Goal: Check status: Check status

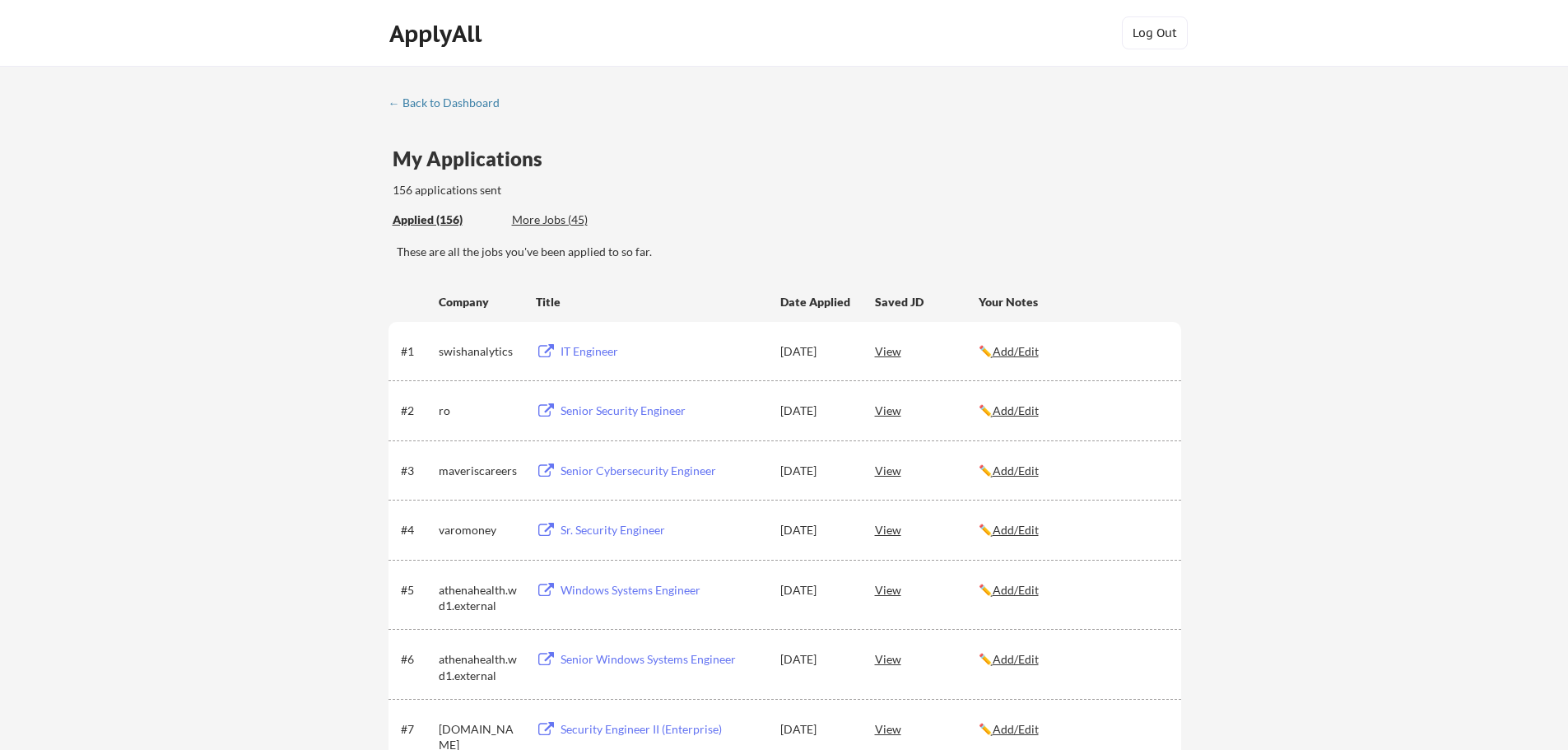
click at [547, 222] on div "More Jobs (45)" at bounding box center [573, 220] width 121 height 16
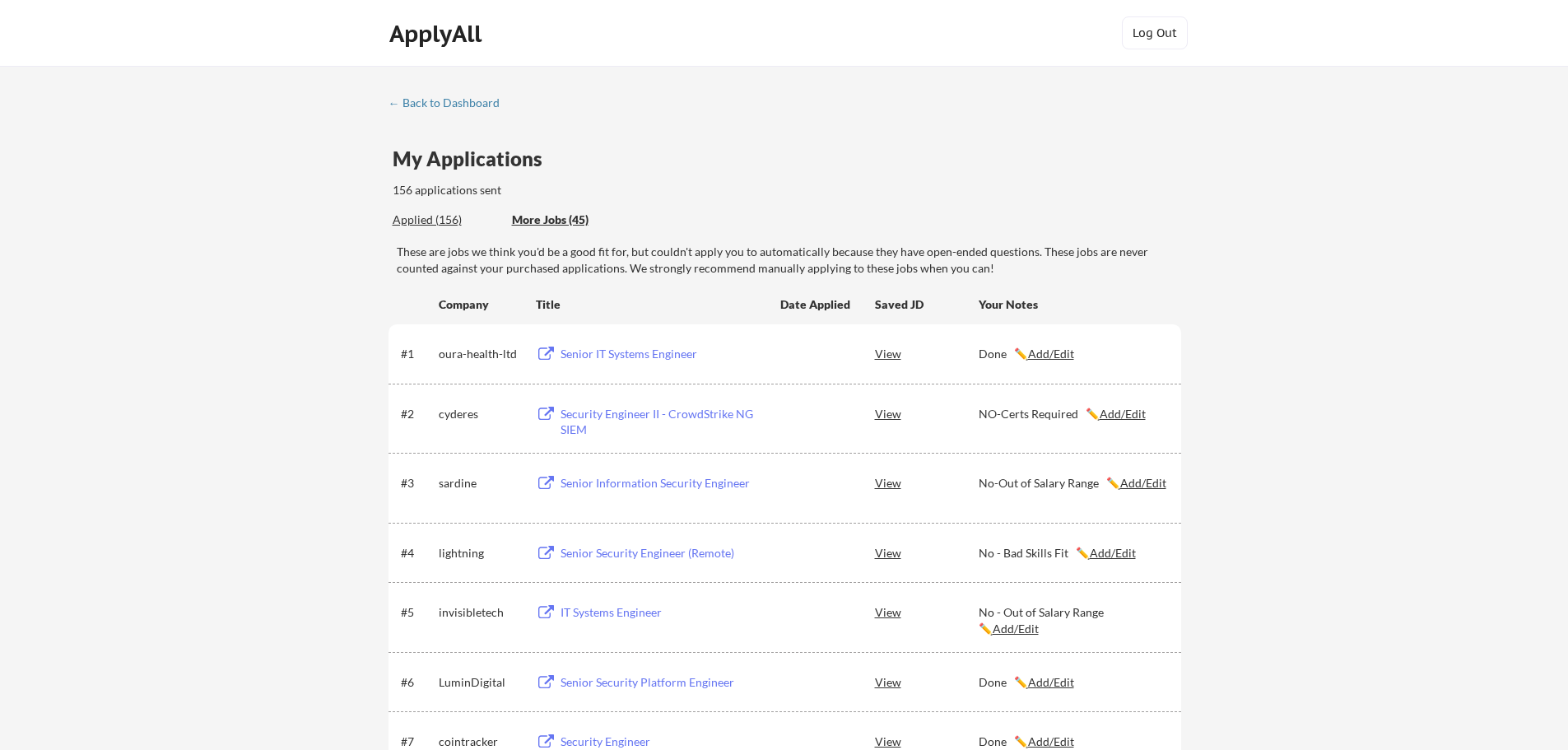
click at [424, 216] on div "Applied (156)" at bounding box center [446, 220] width 107 height 16
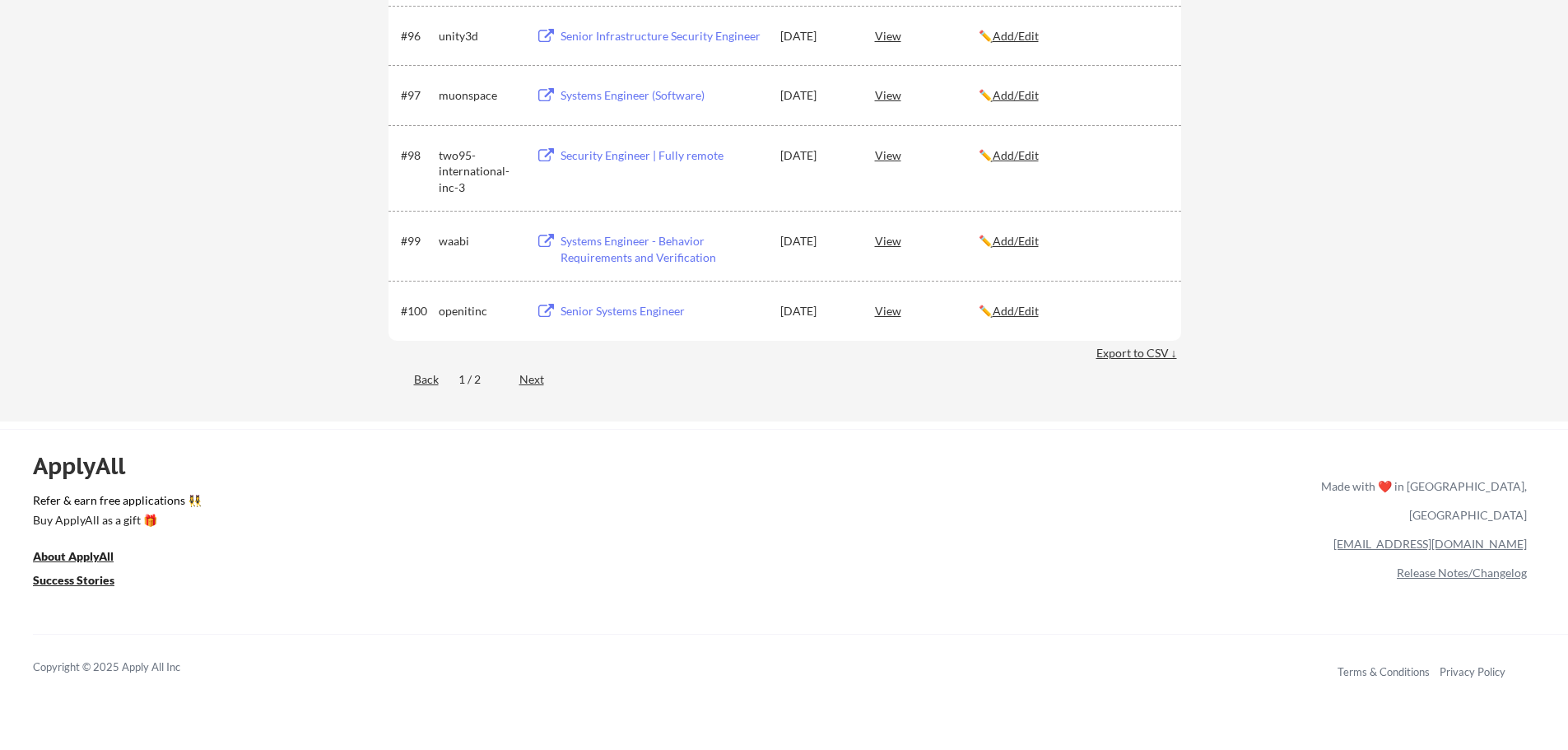
scroll to position [6585, 0]
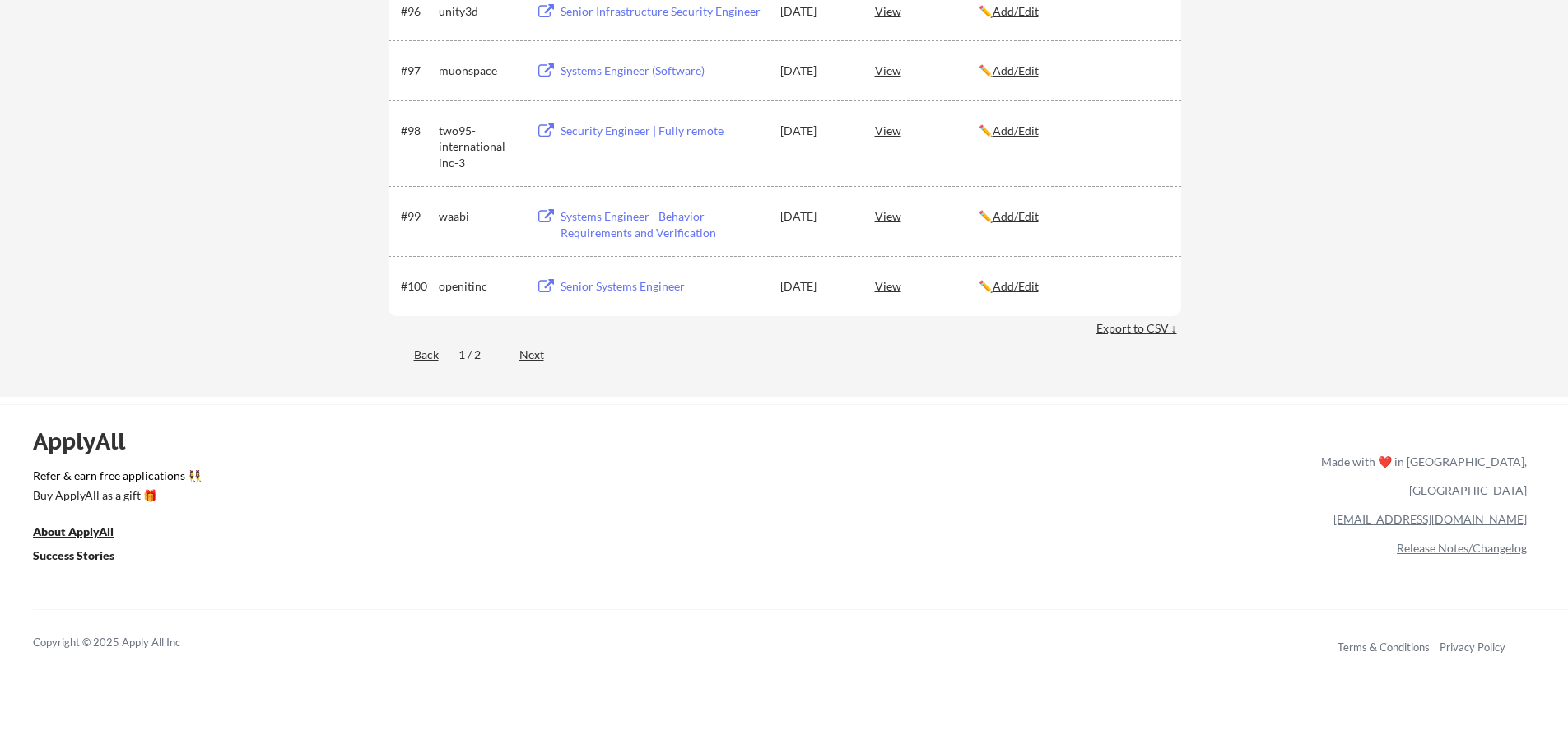
click at [532, 357] on div "Next" at bounding box center [541, 355] width 43 height 16
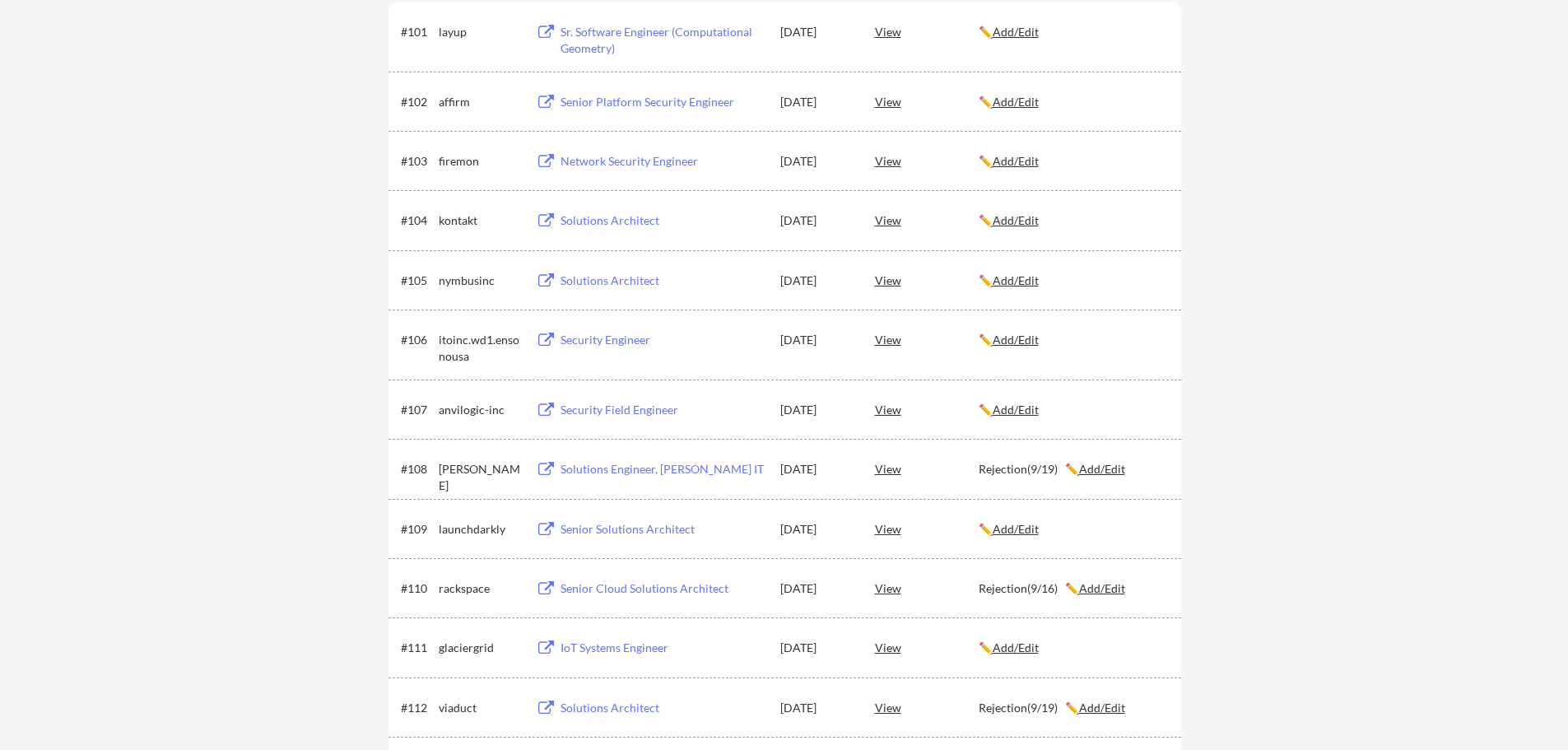
scroll to position [0, 0]
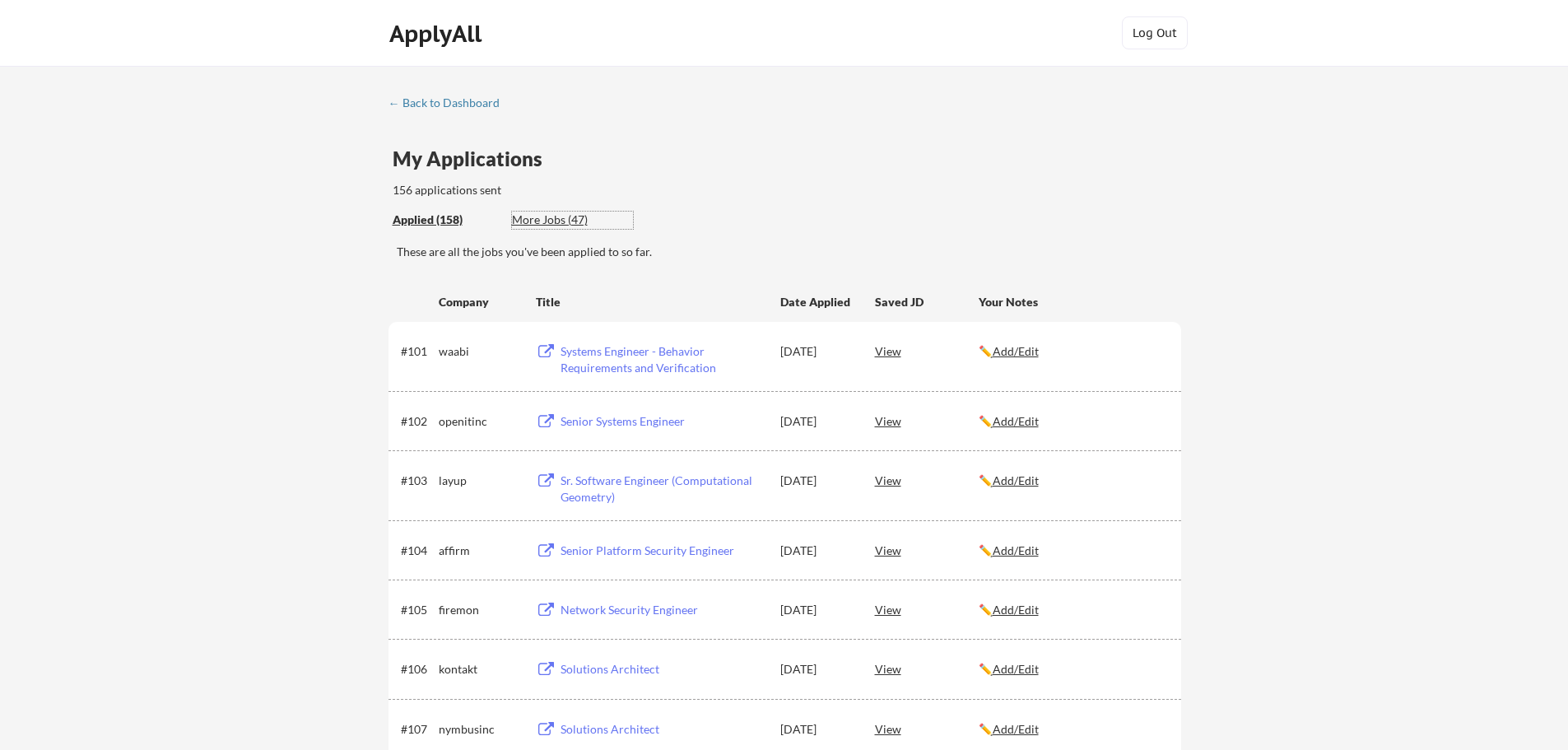
click at [558, 218] on div "More Jobs (47)" at bounding box center [573, 220] width 121 height 16
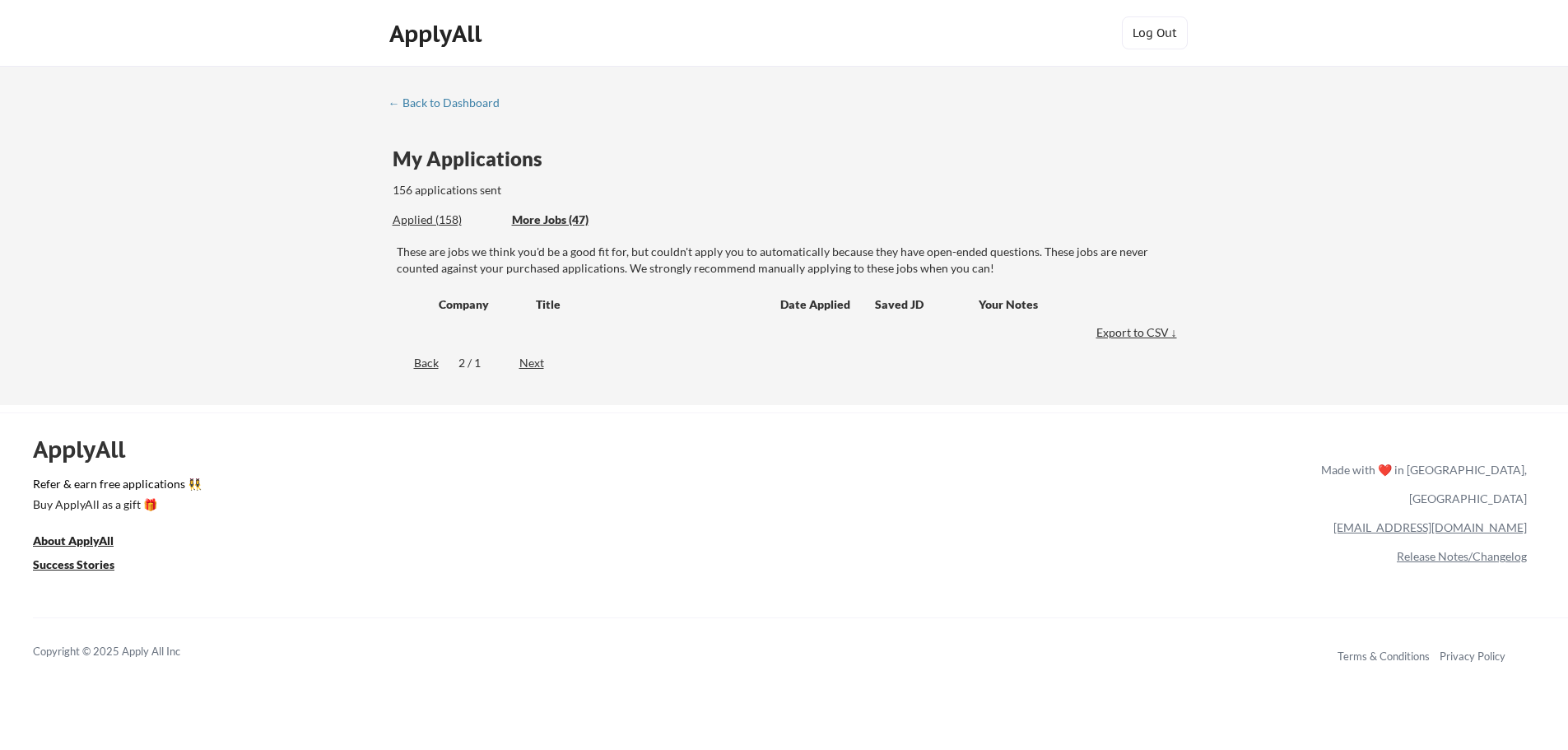
click at [461, 364] on div "2 / 1" at bounding box center [479, 363] width 41 height 16
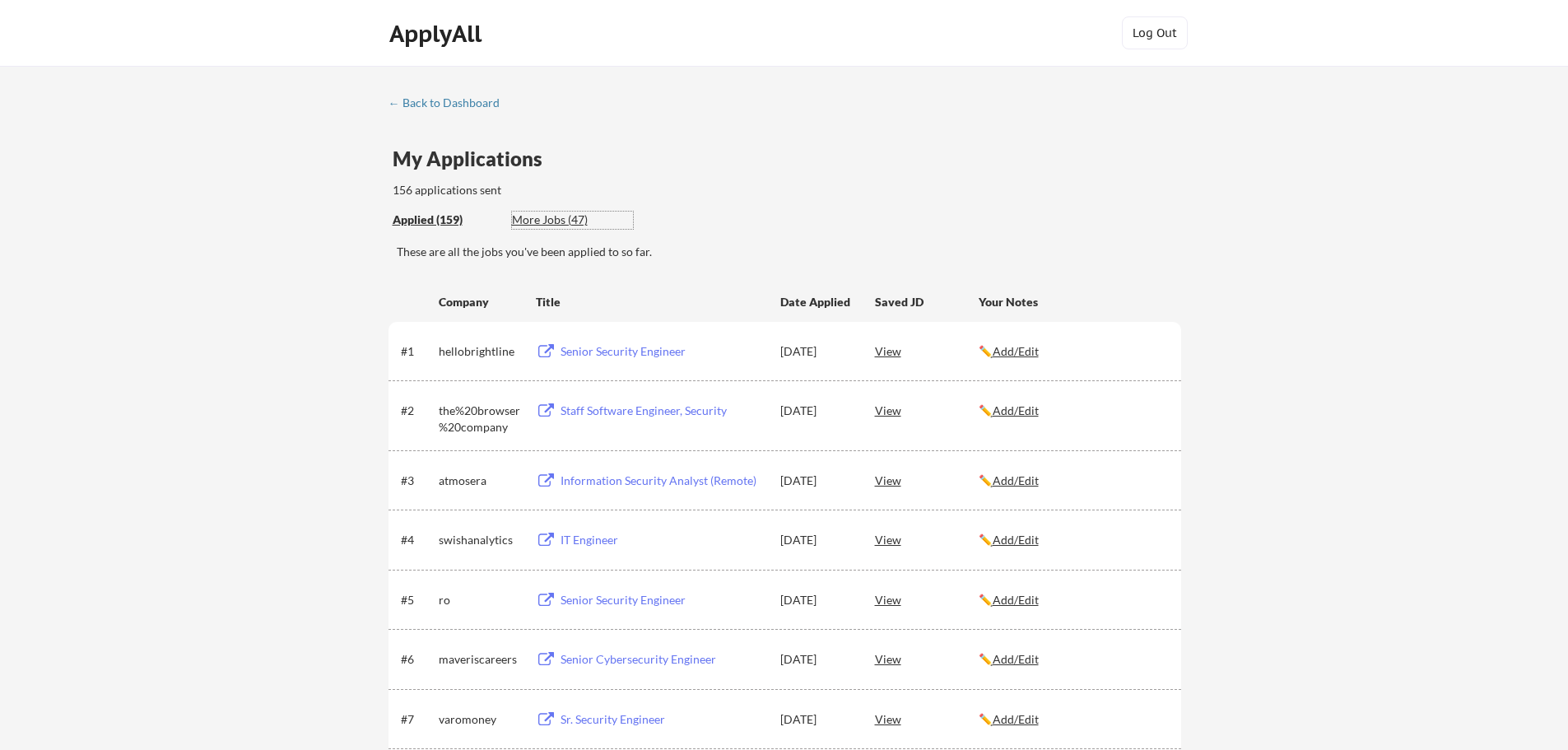
click at [578, 214] on div "More Jobs (47)" at bounding box center [573, 220] width 121 height 16
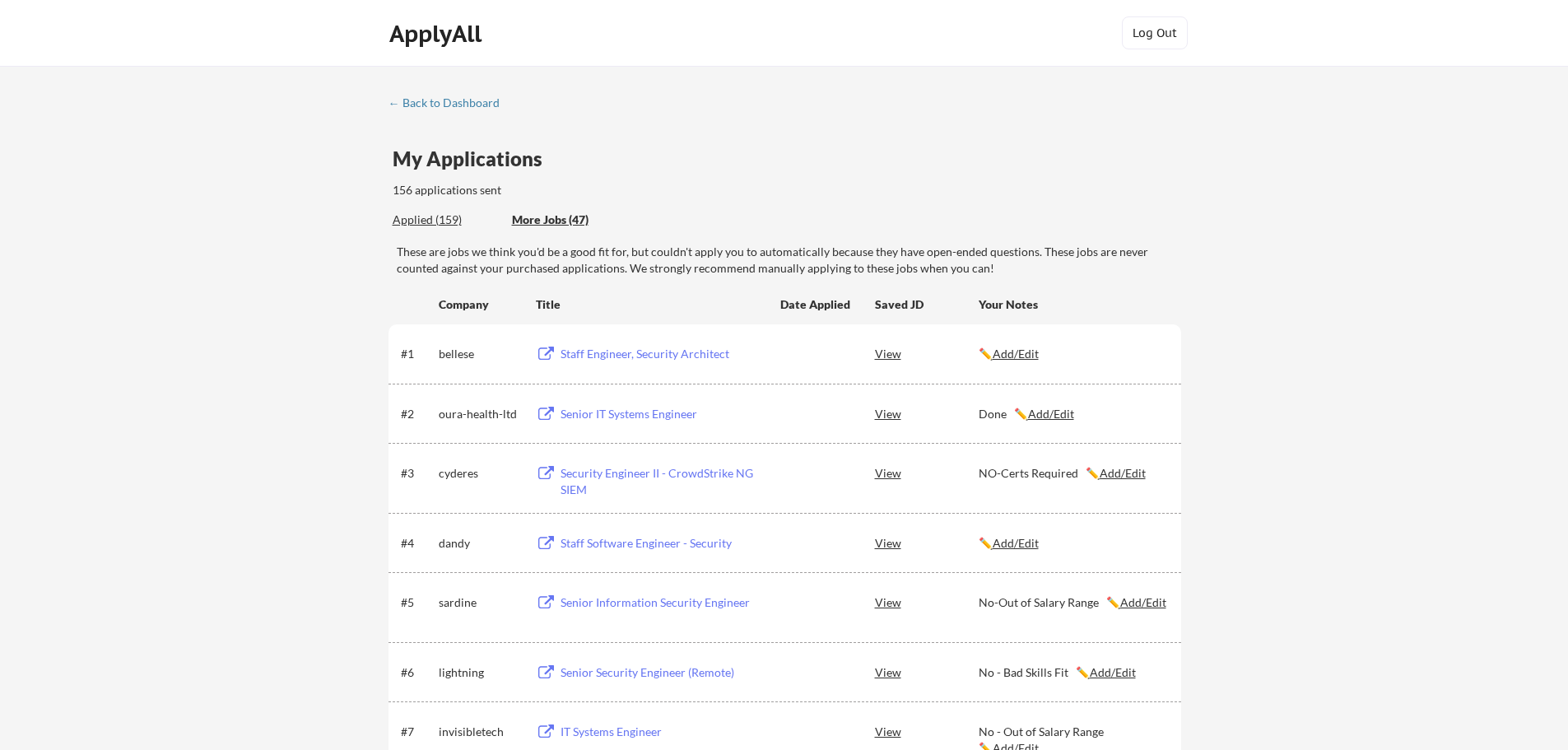
click at [552, 351] on button at bounding box center [546, 354] width 21 height 15
click at [1037, 350] on u "Add/Edit" at bounding box center [1015, 353] width 46 height 14
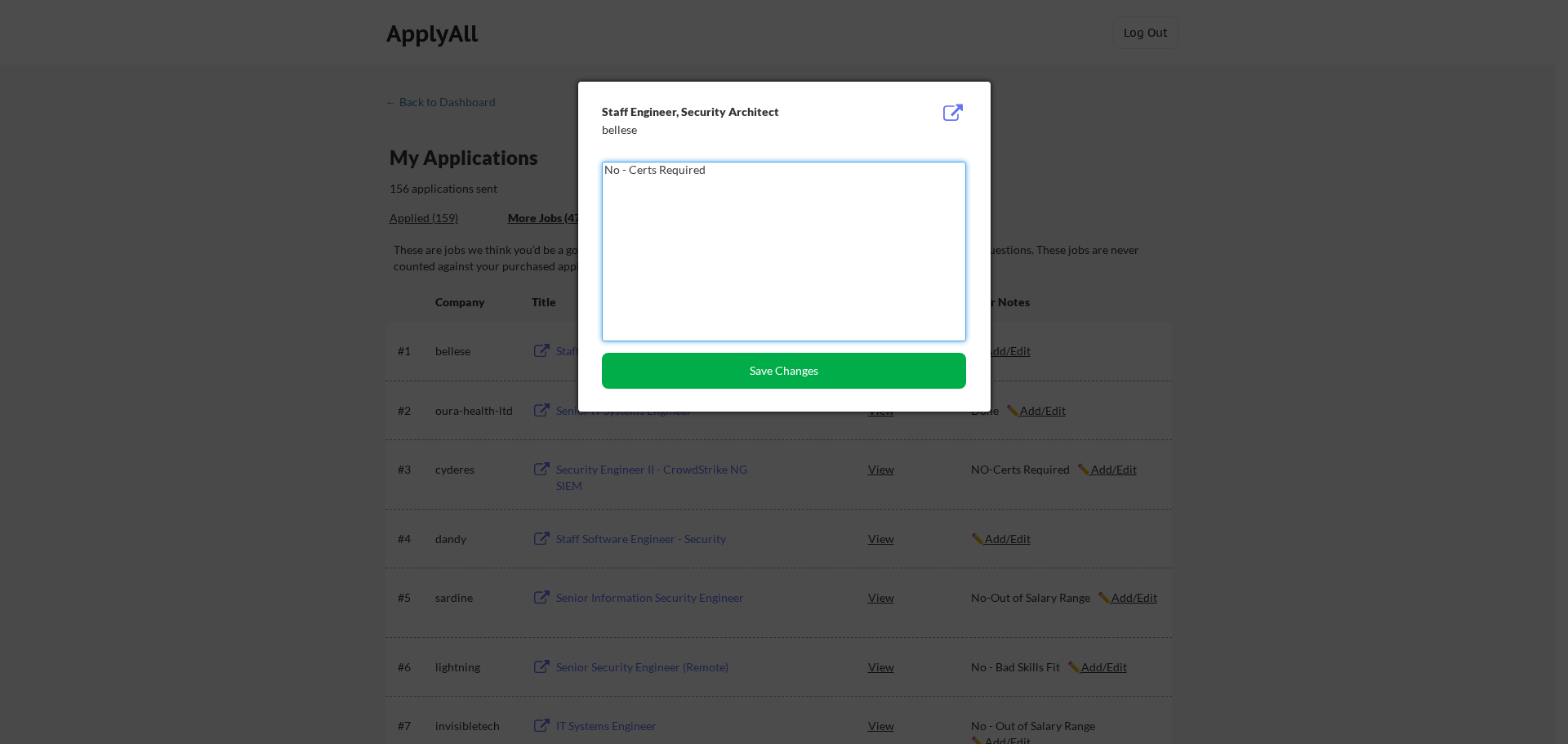
type textarea "No - Certs Required"
click at [789, 377] on button "Save Changes" at bounding box center [784, 371] width 364 height 36
